Goal: Communication & Community: Answer question/provide support

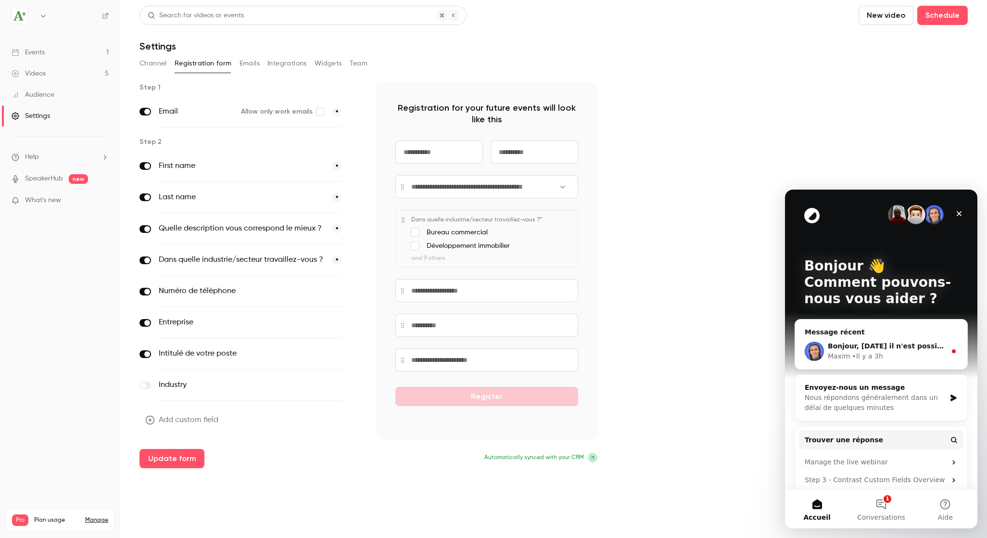
scroll to position [44, 0]
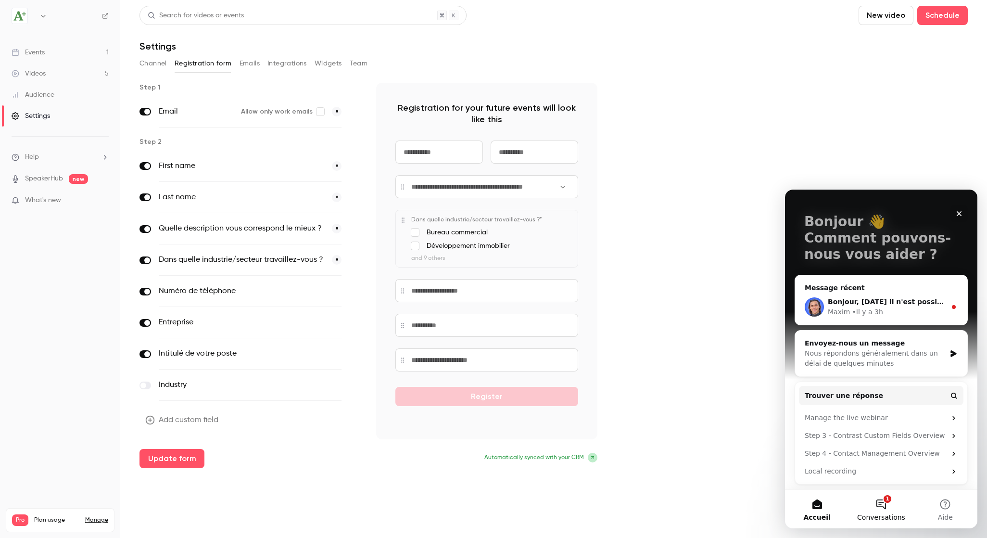
click at [879, 508] on button "1 Conversations" at bounding box center [881, 509] width 64 height 38
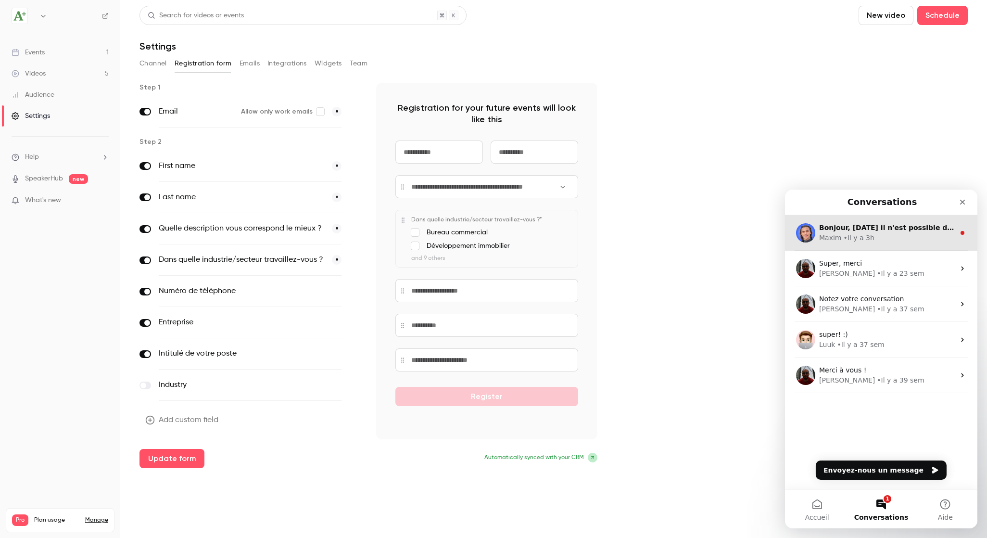
click at [882, 237] on div "Maxim • Il y a 3h" at bounding box center [887, 238] width 136 height 10
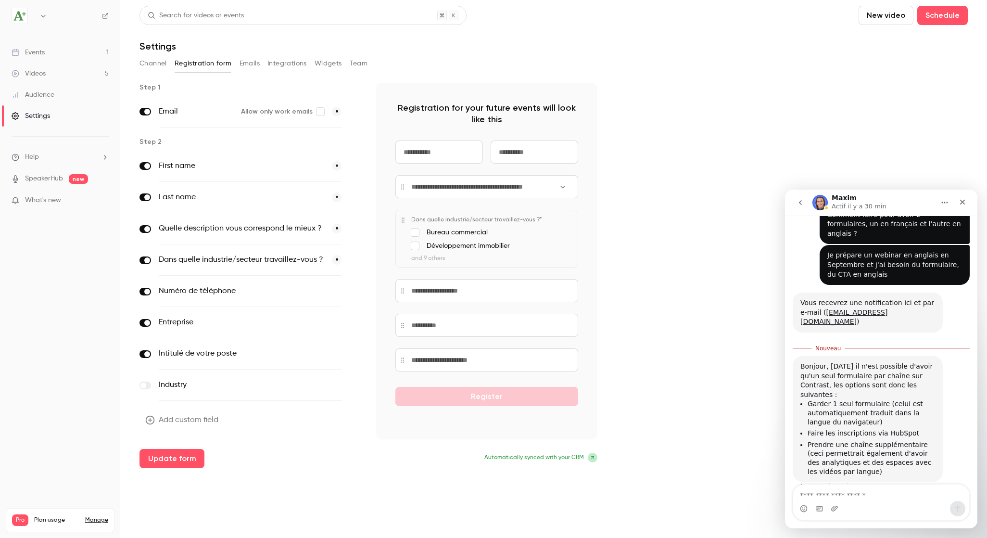
scroll to position [0, 0]
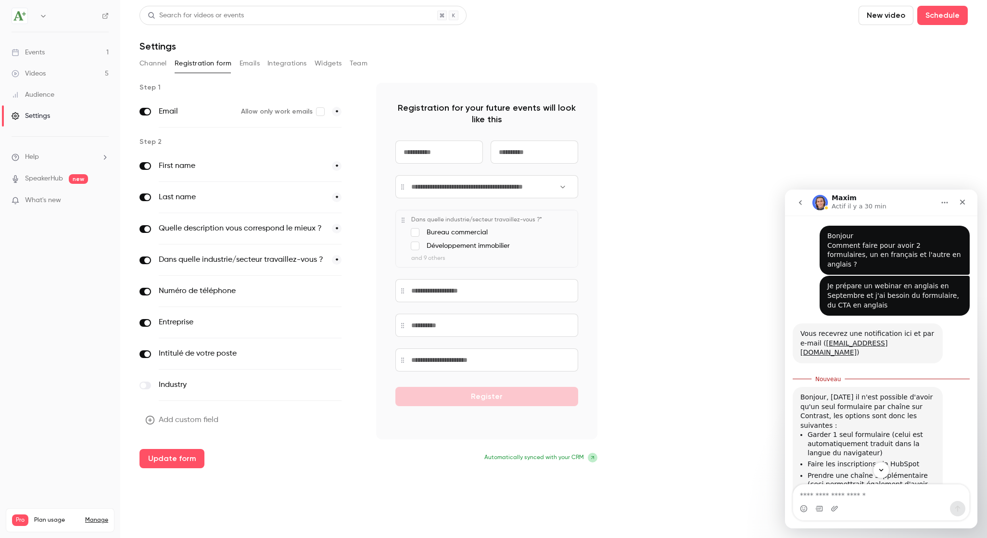
click at [356, 228] on icon "button" at bounding box center [355, 229] width 6 height 6
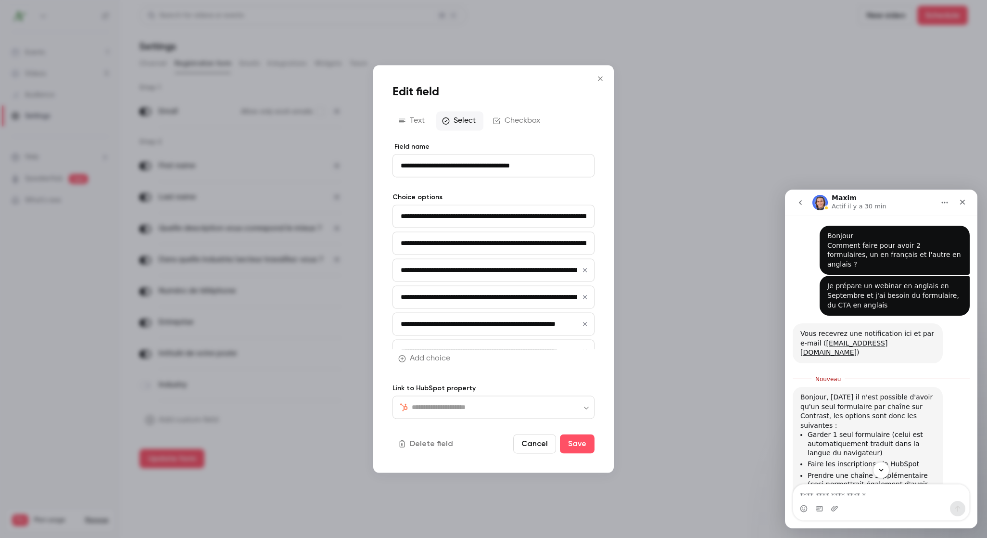
type input "*******"
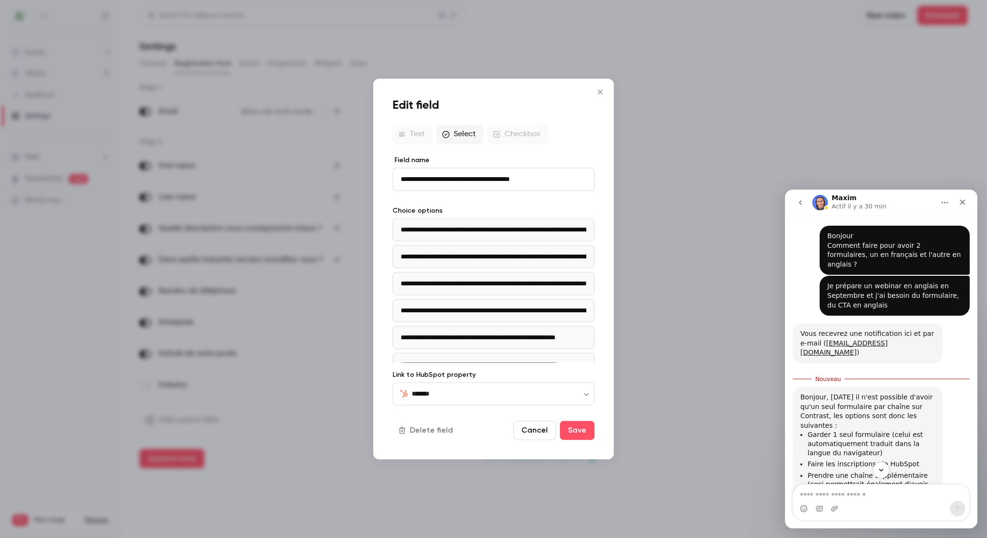
drag, startPoint x: 553, startPoint y: 182, endPoint x: 326, endPoint y: 179, distance: 227.1
click at [326, 179] on div "**********" at bounding box center [493, 269] width 987 height 538
click at [518, 137] on div "Text Select Checkbox" at bounding box center [494, 134] width 202 height 19
click at [601, 93] on icon "Close" at bounding box center [600, 92] width 4 height 4
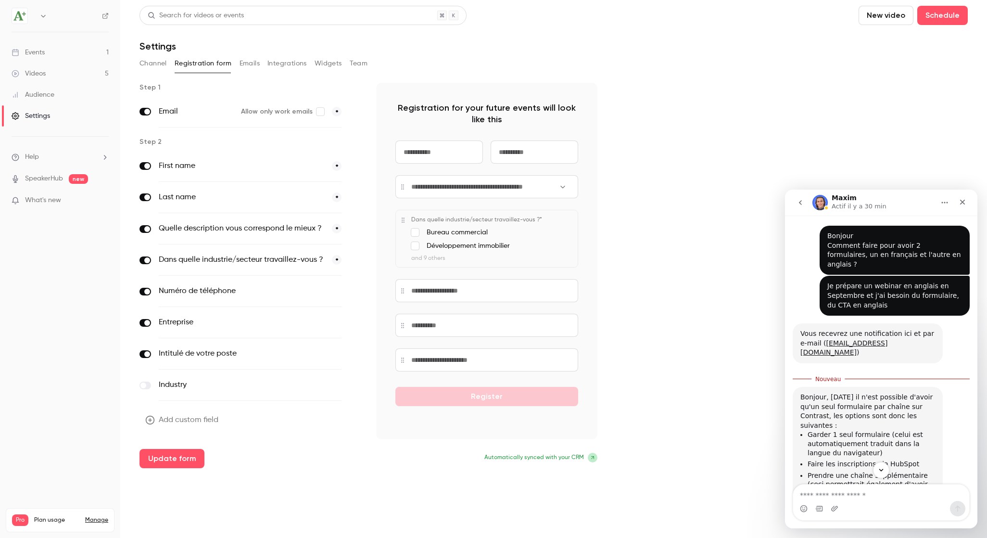
click at [257, 233] on label "Quelle description vous correspond le mieux ?" at bounding box center [242, 229] width 166 height 12
click at [281, 229] on label "Quelle description vous correspond le mieux ?" at bounding box center [242, 229] width 166 height 12
